Goal: Browse casually

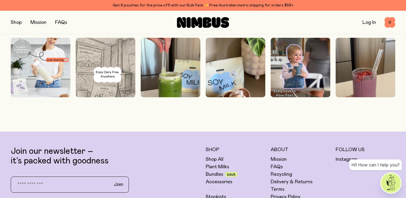
scroll to position [1497, 0]
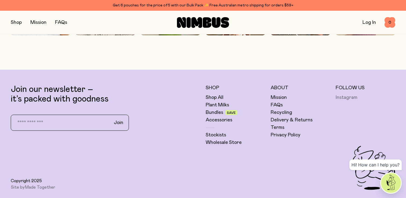
click at [345, 99] on link "Instagram" at bounding box center [347, 98] width 22 height 6
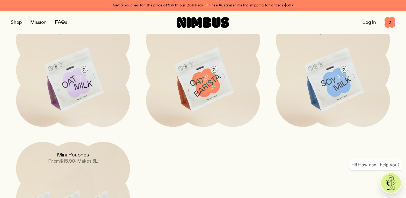
scroll to position [482, 0]
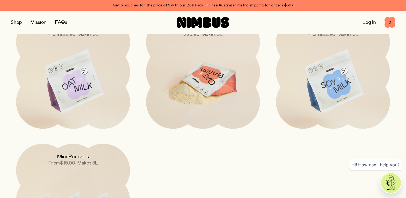
click at [196, 82] on img at bounding box center [203, 82] width 114 height 134
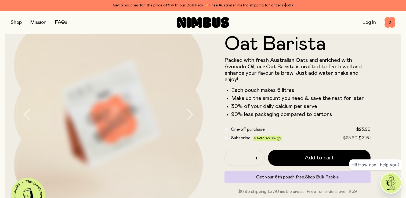
scroll to position [35, 0]
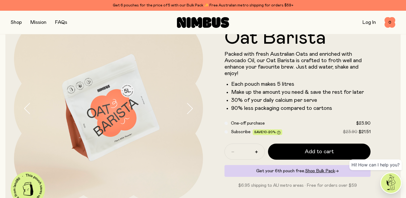
click at [192, 103] on button "button" at bounding box center [194, 108] width 17 height 189
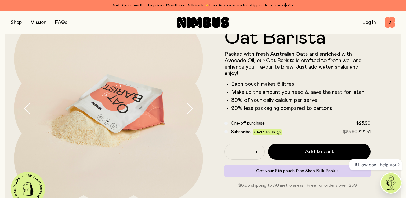
click at [192, 103] on button "button" at bounding box center [194, 108] width 17 height 189
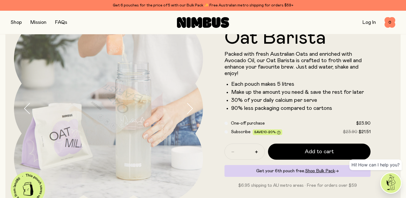
click at [192, 103] on button "button" at bounding box center [194, 108] width 17 height 189
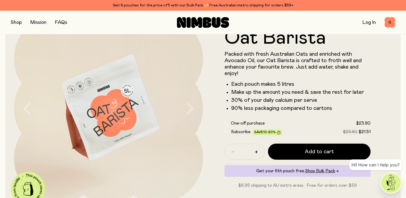
click at [192, 103] on button "button" at bounding box center [194, 108] width 17 height 189
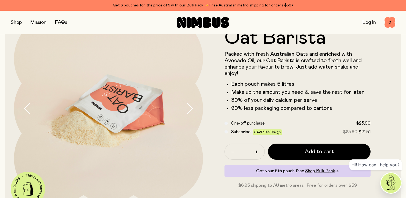
click at [192, 103] on button "button" at bounding box center [194, 108] width 17 height 189
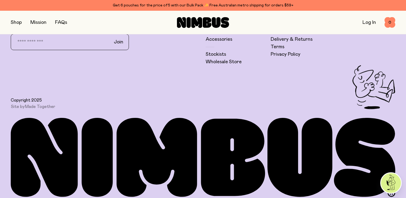
scroll to position [1416, 0]
